Goal: Task Accomplishment & Management: Use online tool/utility

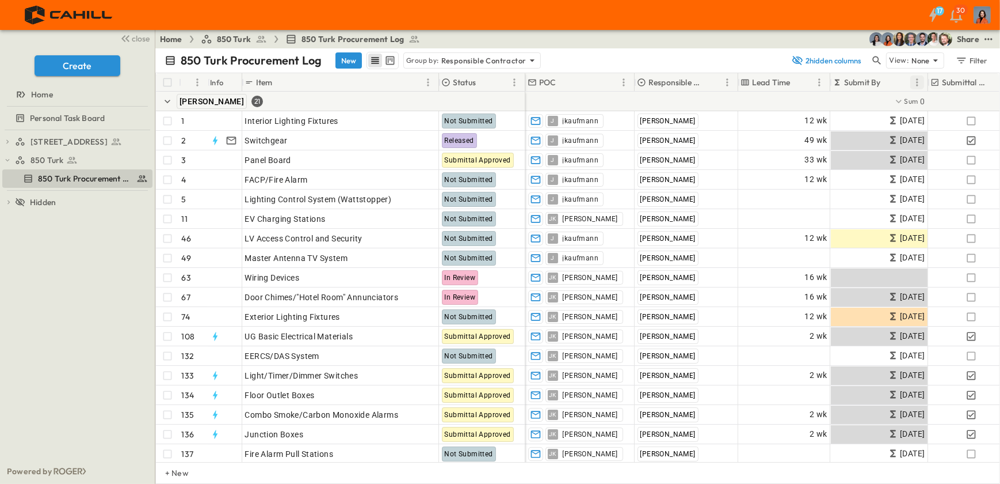
click at [919, 81] on icon "Menu" at bounding box center [918, 83] width 12 height 12
click at [875, 109] on span "Group by Submit By" at bounding box center [888, 114] width 73 height 10
click at [890, 82] on icon "Sort" at bounding box center [889, 82] width 7 height 7
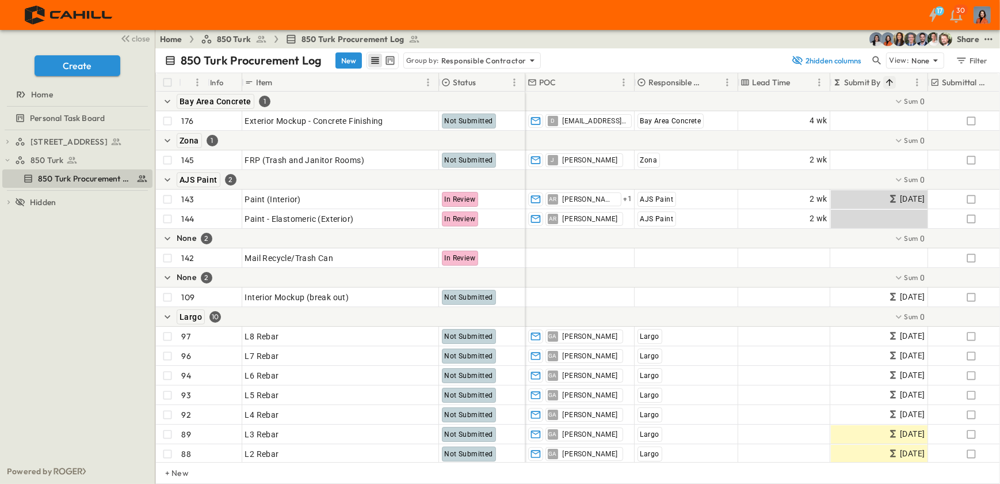
click at [890, 82] on icon "Sort" at bounding box center [889, 82] width 7 height 7
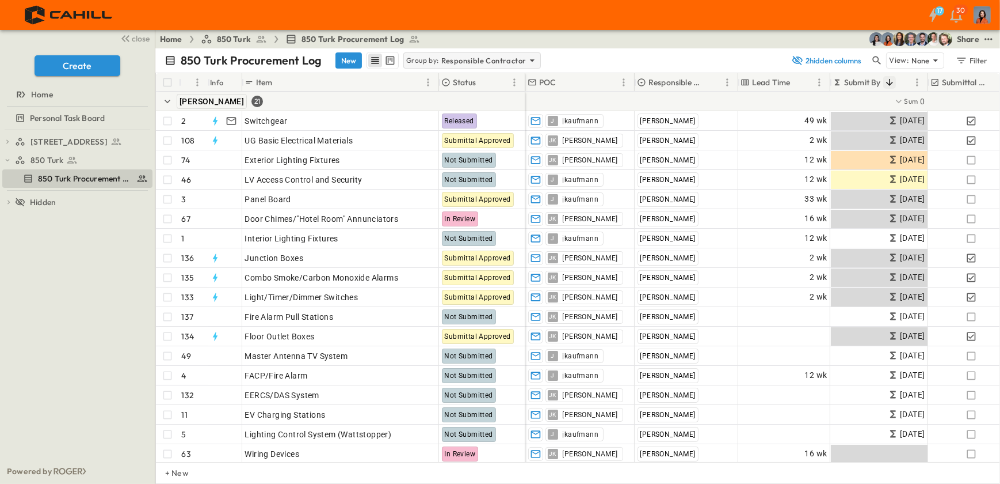
click at [527, 58] on icon at bounding box center [533, 61] width 12 height 12
click at [422, 93] on p "Status" at bounding box center [416, 93] width 23 height 12
